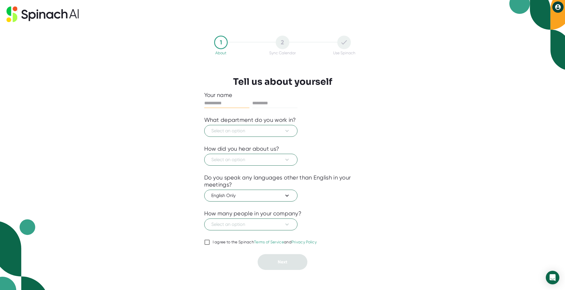
click at [220, 103] on input "text" at bounding box center [226, 103] width 45 height 9
type input "******"
click at [268, 103] on input "text" at bounding box center [274, 103] width 45 height 9
type input "******"
click at [271, 128] on span "Select an option" at bounding box center [250, 130] width 79 height 7
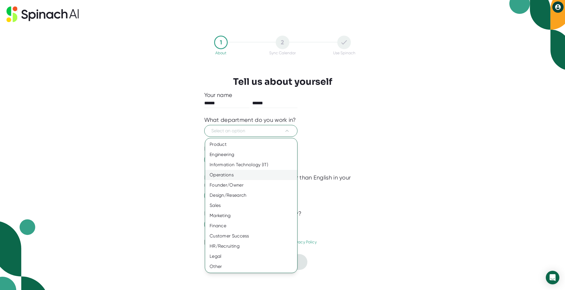
click at [217, 177] on div "Operations" at bounding box center [251, 175] width 92 height 10
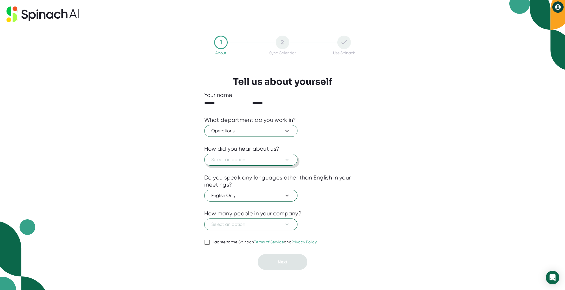
click at [250, 163] on button "Select an option" at bounding box center [250, 160] width 93 height 12
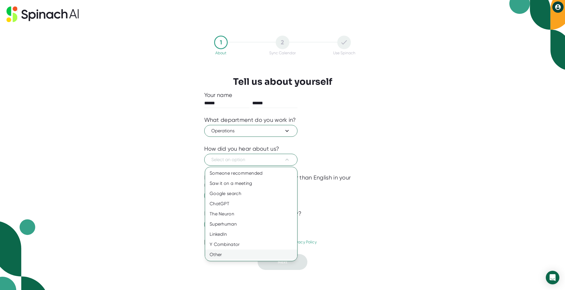
click at [218, 255] on div "Other" at bounding box center [251, 254] width 92 height 10
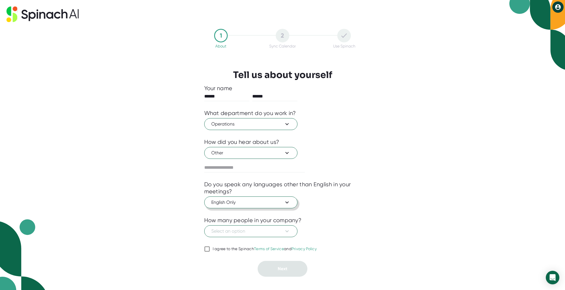
click at [237, 202] on span "English Only" at bounding box center [250, 202] width 79 height 7
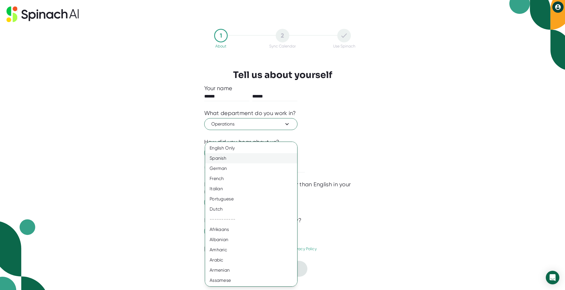
drag, startPoint x: 220, startPoint y: 158, endPoint x: 226, endPoint y: 165, distance: 9.6
click at [220, 158] on div "Spanish" at bounding box center [253, 158] width 96 height 10
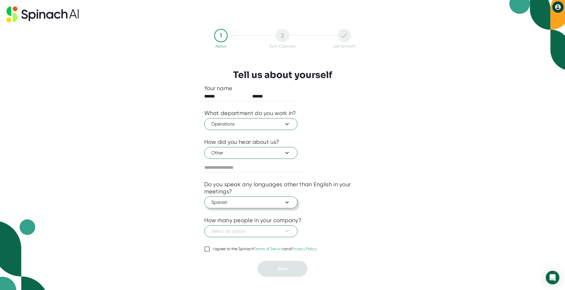
click at [232, 203] on span "Spanish" at bounding box center [250, 202] width 79 height 7
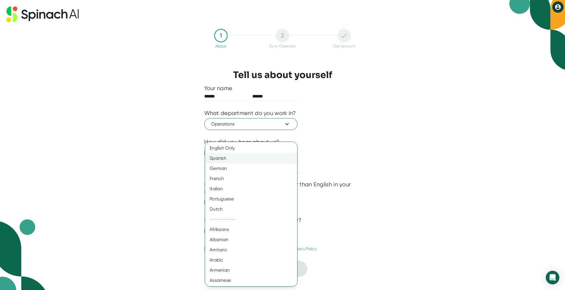
click at [218, 158] on div "Spanish" at bounding box center [253, 158] width 96 height 10
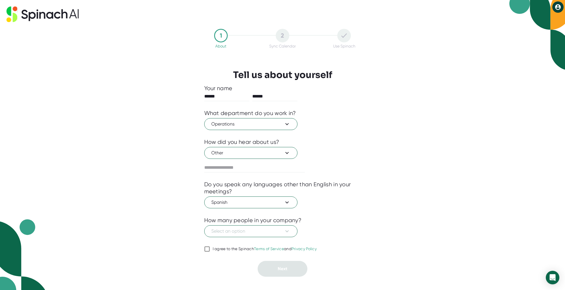
click at [388, 241] on div "1 About 2 Sync Calendar Use Spinach Tell us about yourself Your name ****** ***…" at bounding box center [282, 145] width 565 height 290
click at [230, 232] on span "Select an option" at bounding box center [250, 231] width 79 height 7
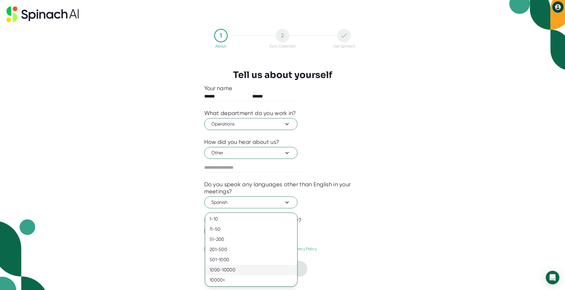
click at [221, 269] on div "1000-10000" at bounding box center [251, 270] width 92 height 10
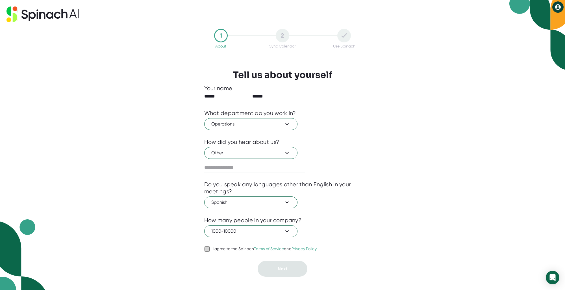
click at [208, 248] on input "I agree to the Spinach Terms of Service and Privacy Policy" at bounding box center [207, 248] width 6 height 7
checkbox input "true"
click at [291, 272] on button "Next" at bounding box center [282, 269] width 50 height 16
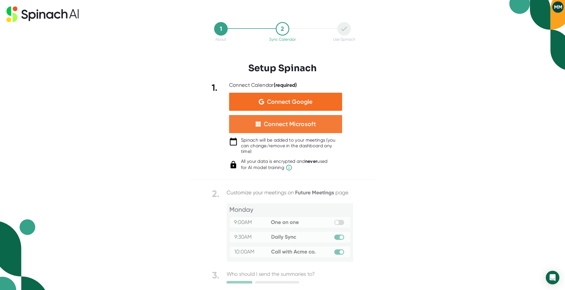
click at [284, 127] on div "Connect Microsoft" at bounding box center [290, 123] width 52 height 7
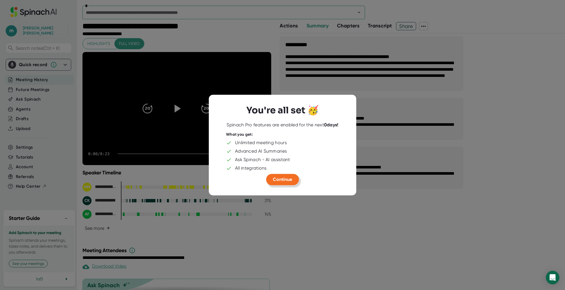
click at [285, 180] on span "Continue" at bounding box center [282, 178] width 19 height 5
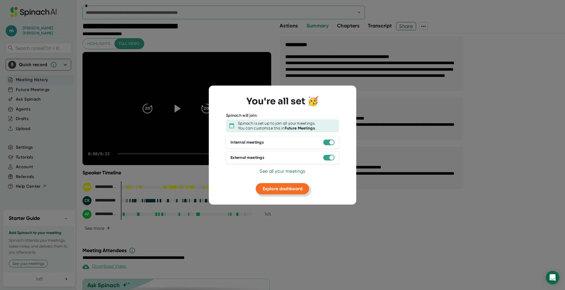
drag, startPoint x: 293, startPoint y: 189, endPoint x: 292, endPoint y: 199, distance: 10.3
click at [292, 199] on div "You're all set 🥳 Spinach will join: Spinach is set up to join all your meetings…" at bounding box center [282, 145] width 147 height 119
drag, startPoint x: 278, startPoint y: 190, endPoint x: 286, endPoint y: 195, distance: 9.2
click at [278, 190] on span "Explore dashboard" at bounding box center [283, 187] width 40 height 5
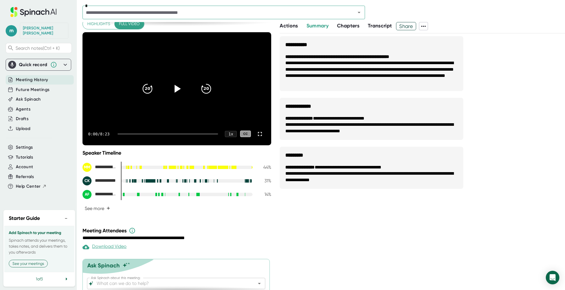
scroll to position [40, 0]
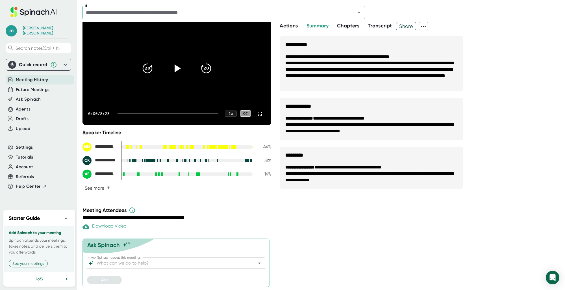
click at [36, 77] on span "Meeting History" at bounding box center [32, 80] width 32 height 6
click at [37, 86] on span "Future Meetings" at bounding box center [33, 89] width 34 height 6
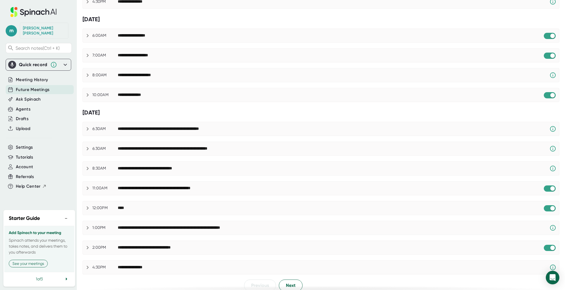
scroll to position [204, 0]
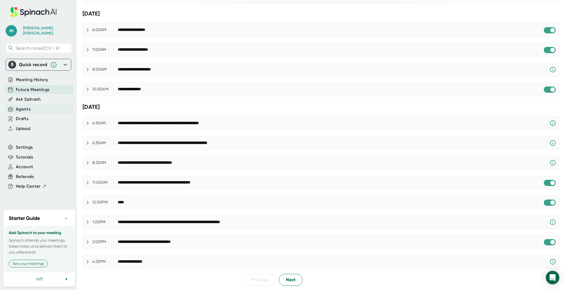
click at [22, 106] on div "Agents" at bounding box center [23, 109] width 15 height 6
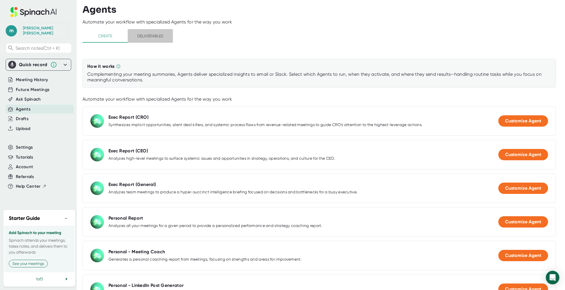
click at [145, 37] on span "Deliverables" at bounding box center [150, 35] width 38 height 7
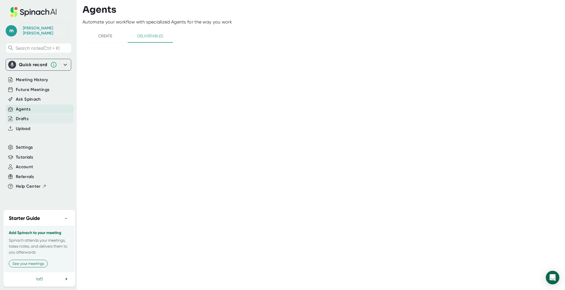
click at [21, 115] on div "Drafts" at bounding box center [22, 118] width 13 height 6
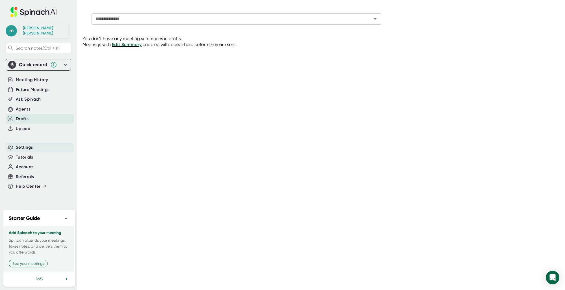
click at [24, 145] on span "Settings" at bounding box center [24, 147] width 17 height 6
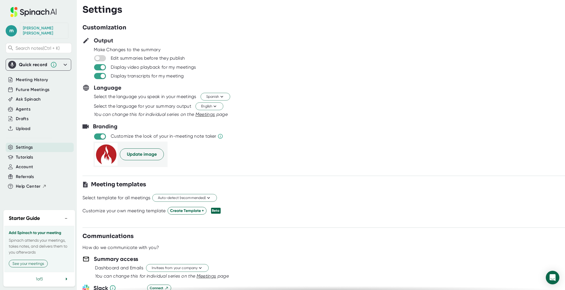
click at [223, 168] on div at bounding box center [323, 169] width 482 height 4
click at [221, 97] on icon at bounding box center [221, 96] width 5 height 5
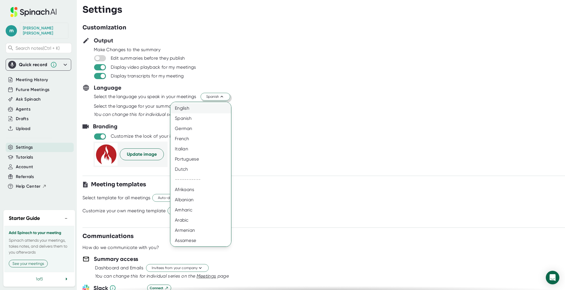
click at [183, 110] on div "English" at bounding box center [202, 108] width 65 height 10
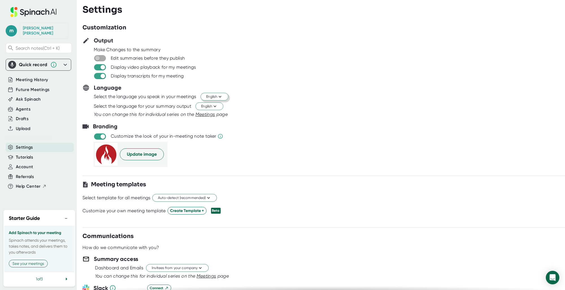
click at [102, 57] on input "checkbox" at bounding box center [97, 58] width 16 height 5
checkbox input "true"
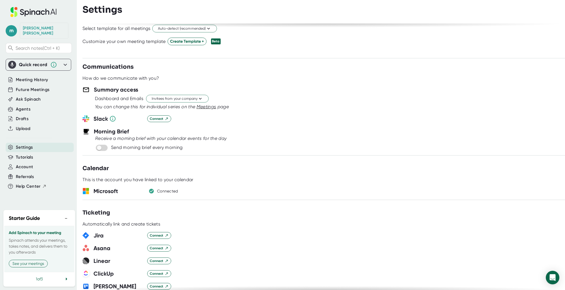
scroll to position [169, 0]
click at [103, 147] on input "checkbox" at bounding box center [99, 147] width 16 height 5
checkbox input "true"
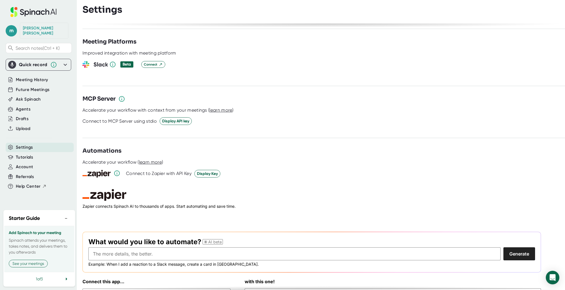
scroll to position [661, 0]
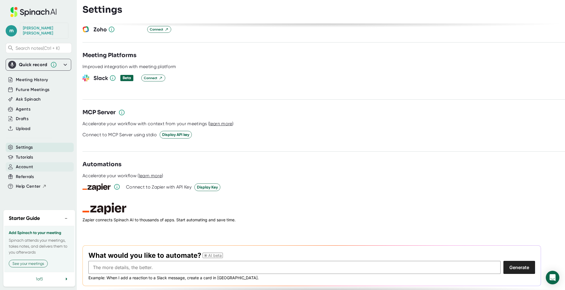
click at [25, 163] on span "Account" at bounding box center [24, 166] width 17 height 6
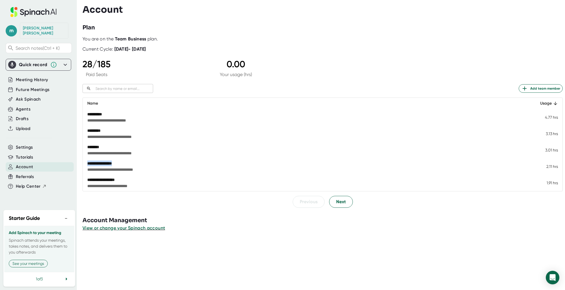
drag, startPoint x: 121, startPoint y: 163, endPoint x: 86, endPoint y: 162, distance: 35.3
click at [86, 162] on td "**********" at bounding box center [305, 166] width 445 height 16
drag, startPoint x: 86, startPoint y: 162, endPoint x: 93, endPoint y: 164, distance: 7.5
copy div "**********"
click at [342, 203] on span "Next" at bounding box center [341, 201] width 10 height 7
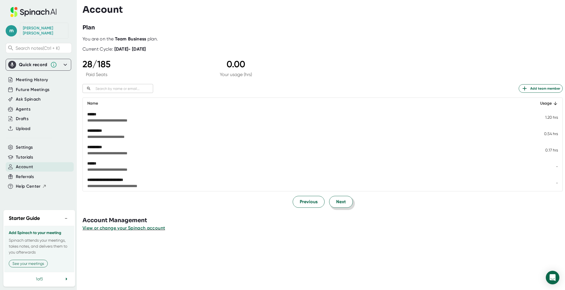
click at [345, 204] on button "Next" at bounding box center [341, 202] width 24 height 12
click at [346, 204] on button "Next" at bounding box center [341, 202] width 24 height 12
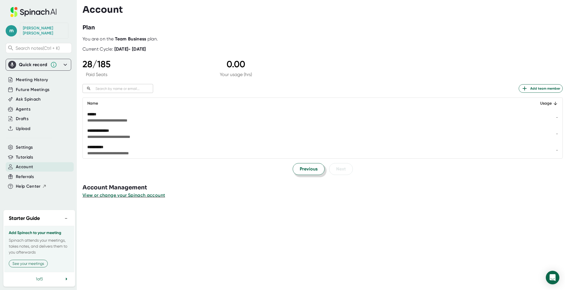
click at [306, 172] on span "Previous" at bounding box center [309, 168] width 18 height 7
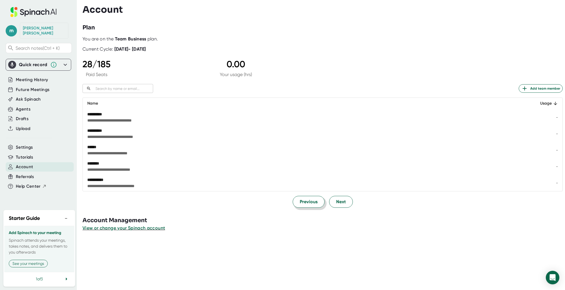
click at [300, 200] on span "Previous" at bounding box center [309, 201] width 18 height 7
click at [300, 202] on span "Previous" at bounding box center [309, 201] width 18 height 7
click at [342, 201] on span "Next" at bounding box center [341, 201] width 10 height 7
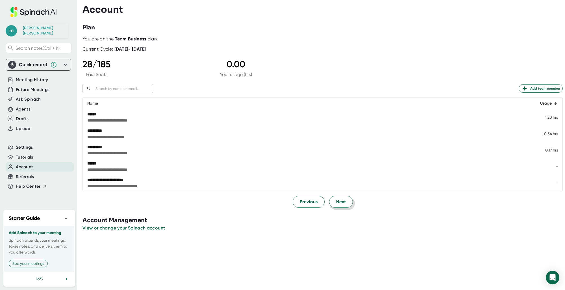
click at [339, 203] on span "Next" at bounding box center [341, 201] width 10 height 7
click at [340, 202] on span "Next" at bounding box center [341, 201] width 10 height 7
click at [342, 203] on span "Next" at bounding box center [341, 201] width 10 height 7
click at [336, 203] on span "Next" at bounding box center [341, 201] width 10 height 7
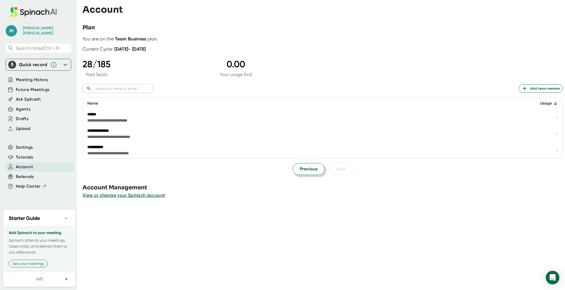
click at [301, 170] on span "Previous" at bounding box center [309, 168] width 18 height 7
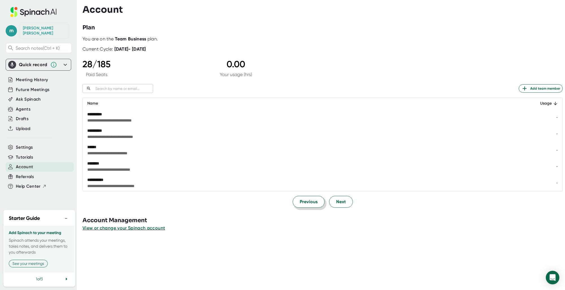
click at [305, 204] on span "Previous" at bounding box center [309, 201] width 18 height 7
click at [343, 205] on button "Next" at bounding box center [341, 202] width 24 height 12
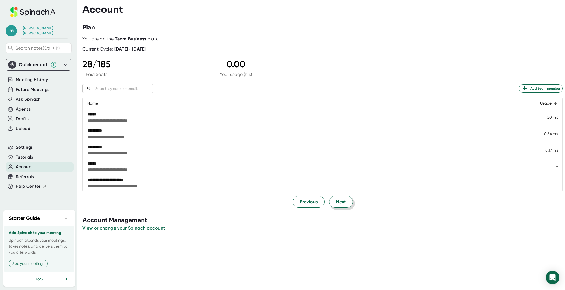
click at [343, 205] on button "Next" at bounding box center [341, 202] width 24 height 12
click at [300, 204] on span "Previous" at bounding box center [309, 201] width 18 height 7
